Goal: Find specific page/section: Find specific page/section

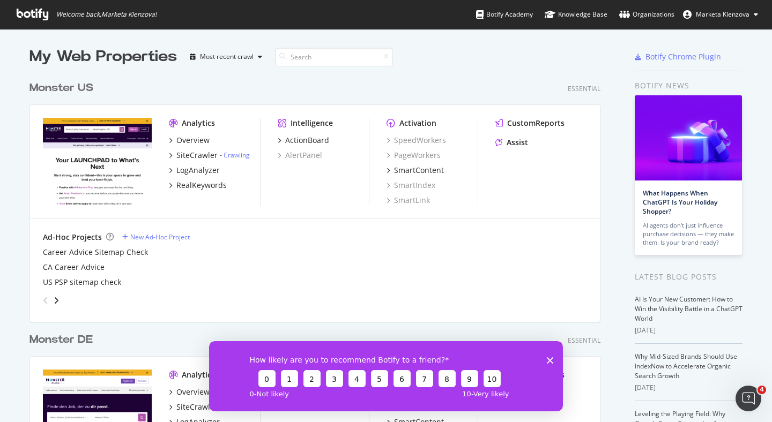
click at [126, 131] on img "grid" at bounding box center [97, 161] width 109 height 87
click at [194, 143] on div "Overview" at bounding box center [192, 140] width 33 height 11
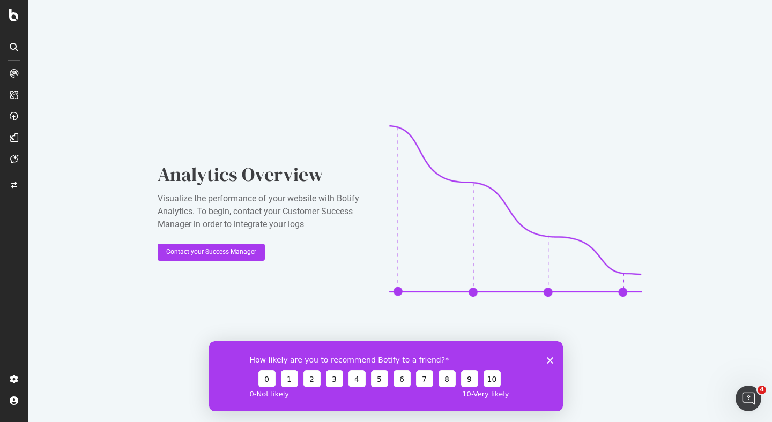
click at [548, 360] on icon "Close survey" at bounding box center [550, 360] width 6 height 6
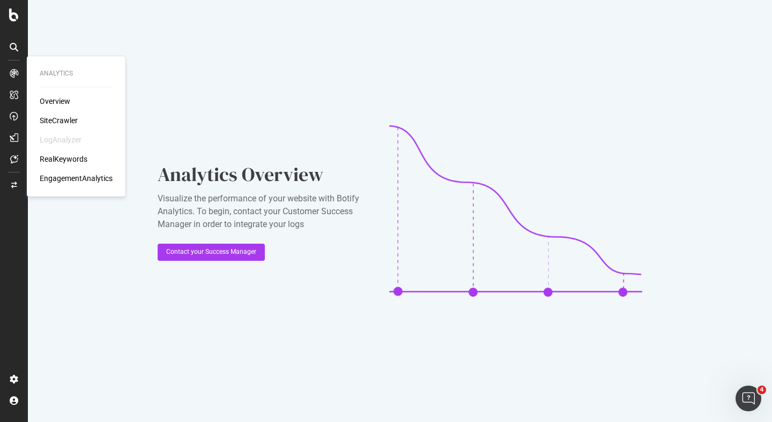
click at [44, 95] on div "Analytics Overview SiteCrawler LogAnalyzer RealKeywords EngagementAnalytics" at bounding box center [76, 126] width 90 height 136
click at [46, 96] on div "Overview" at bounding box center [55, 101] width 31 height 11
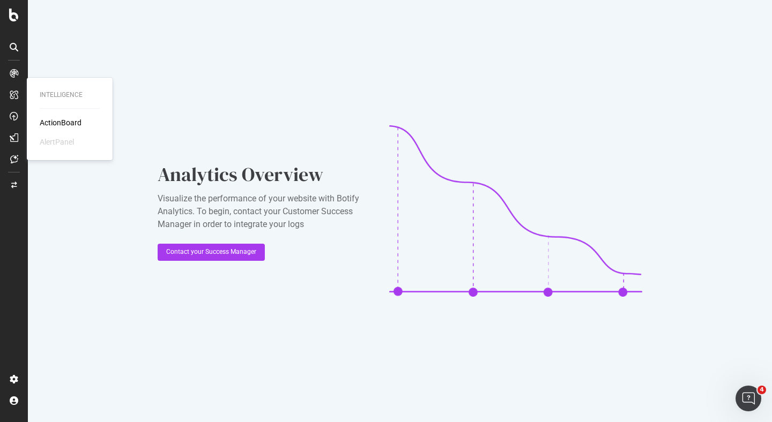
click at [54, 117] on div "Intelligence ActionBoard AlertPanel" at bounding box center [69, 119] width 77 height 78
click at [55, 117] on div "ActionBoard" at bounding box center [61, 122] width 42 height 11
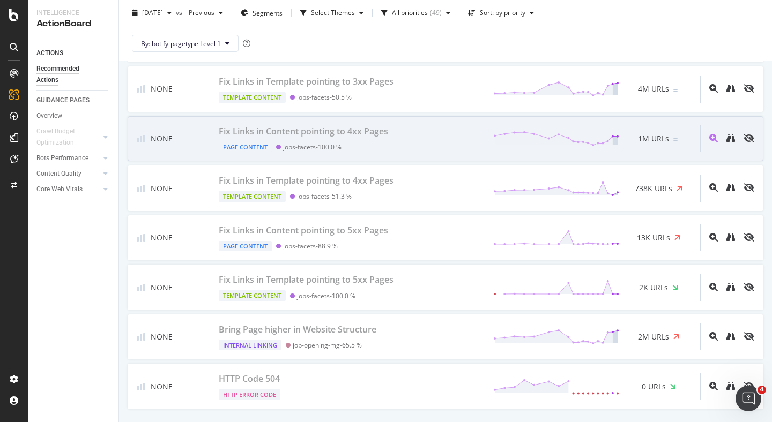
scroll to position [2700, 0]
